Goal: Transaction & Acquisition: Purchase product/service

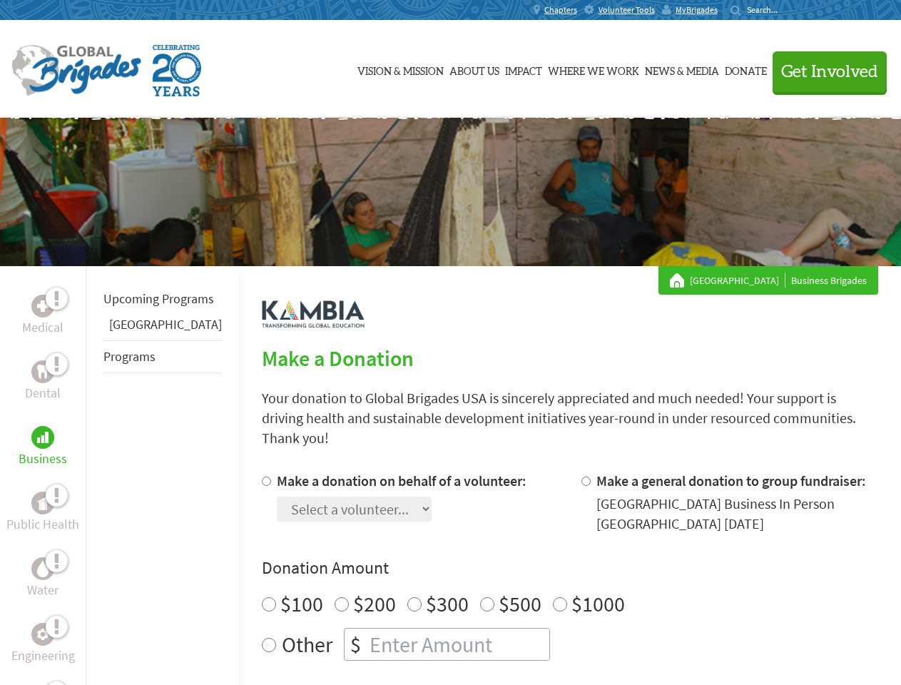
click at [788, 10] on div "Search for:" at bounding box center [759, 9] width 57 height 11
click at [823, 71] on span "Get Involved" at bounding box center [829, 71] width 97 height 17
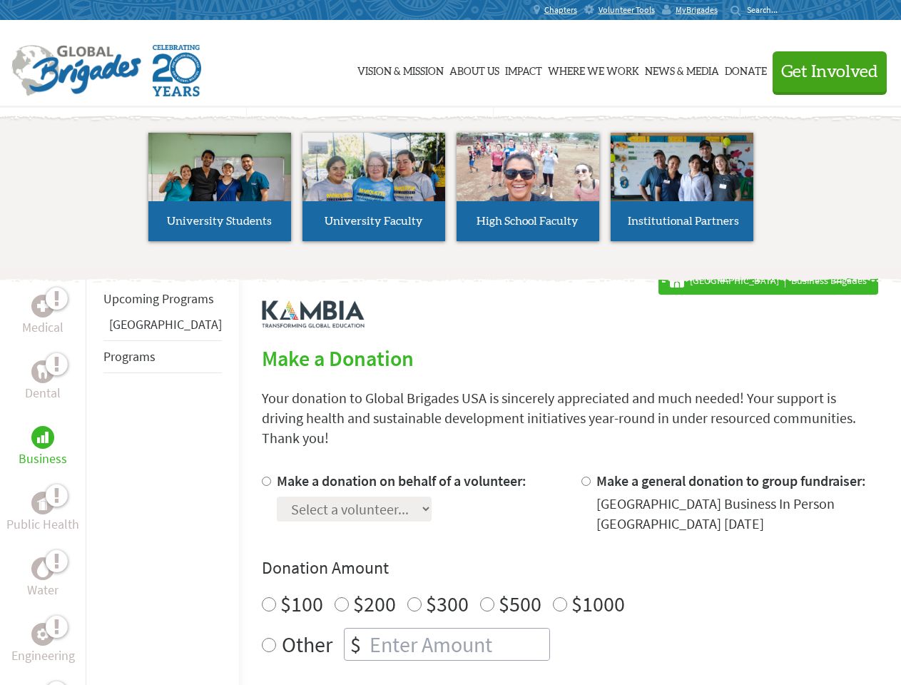
click at [451, 192] on li "High School Faculty" at bounding box center [528, 186] width 154 height 131
click at [96, 475] on div "Upcoming Programs Panama Programs" at bounding box center [162, 608] width 153 height 685
click at [547, 568] on div "Donation Amount $100 $200 $300 $500 $1000 Other $" at bounding box center [570, 608] width 616 height 104
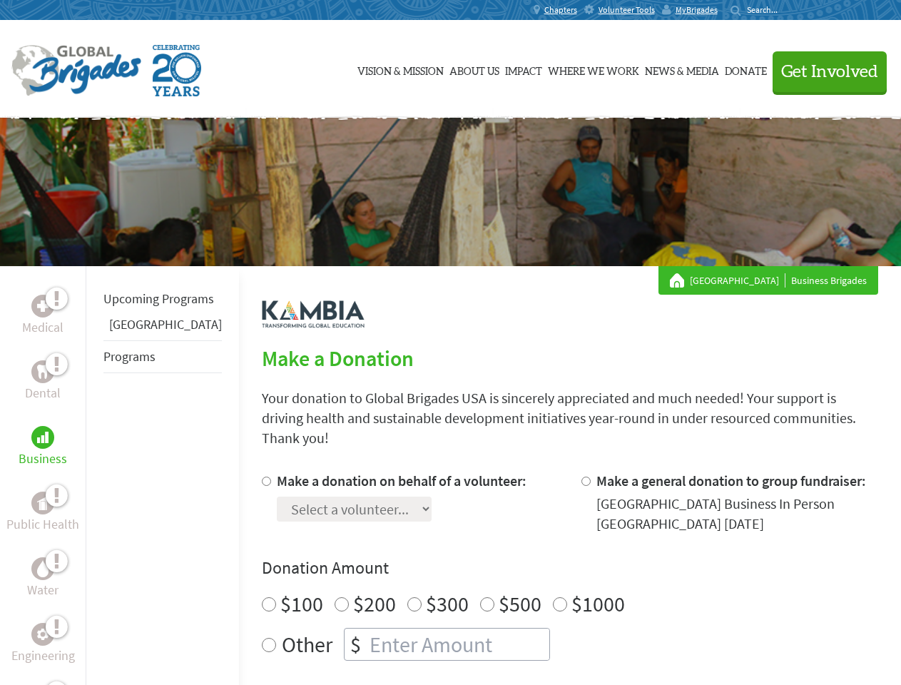
click at [262, 477] on input "Make a donation on behalf of a volunteer:" at bounding box center [266, 481] width 9 height 9
radio input "true"
click at [581, 477] on input "Make a general donation to group fundraiser:" at bounding box center [585, 481] width 9 height 9
radio input "true"
